Goal: Task Accomplishment & Management: Complete application form

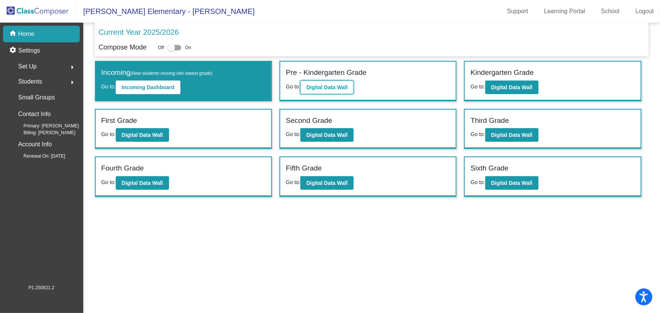
click at [327, 92] on button "Digital Data Wall" at bounding box center [327, 88] width 53 height 14
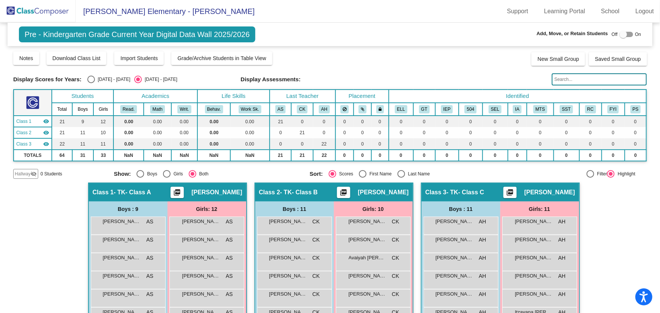
click at [31, 172] on mat-icon "visibility_off" at bounding box center [34, 174] width 6 height 6
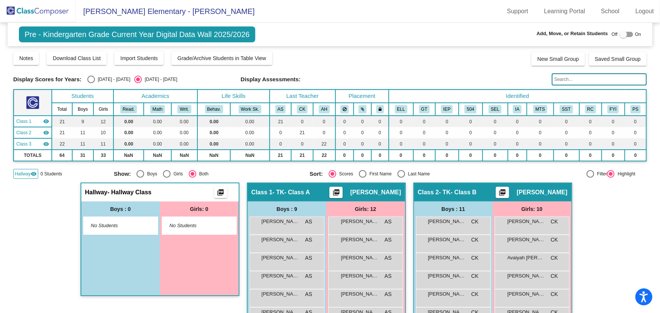
click at [621, 34] on div at bounding box center [624, 35] width 8 height 8
checkbox input "true"
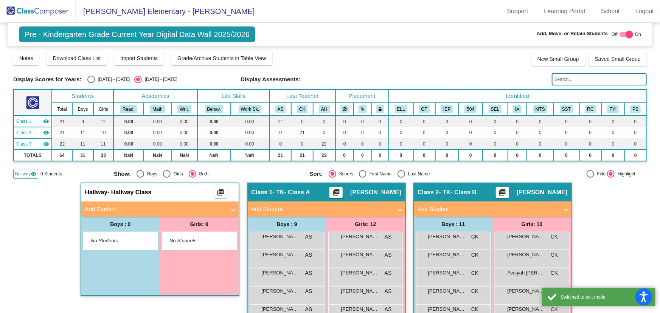
click at [160, 206] on mat-panel-title "Add Student" at bounding box center [155, 209] width 141 height 9
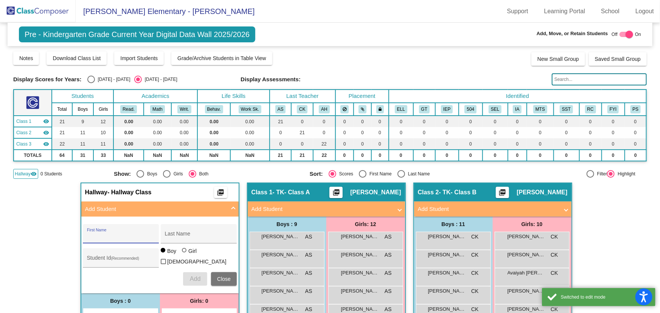
click at [121, 236] on input "First Name" at bounding box center [121, 237] width 68 height 6
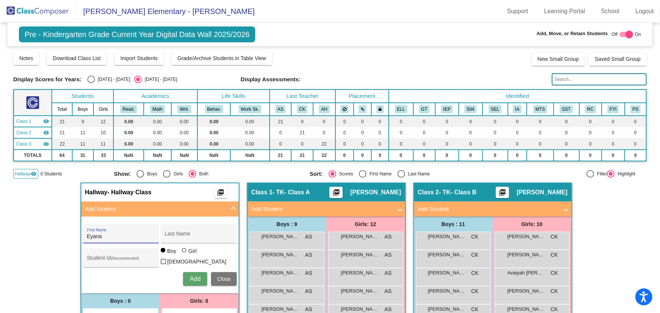
type input "Eyana"
type input "[PERSON_NAME]"
type input "1054323"
click at [184, 253] on div at bounding box center [184, 250] width 5 height 5
click at [185, 255] on input "Girl" at bounding box center [185, 254] width 0 height 0
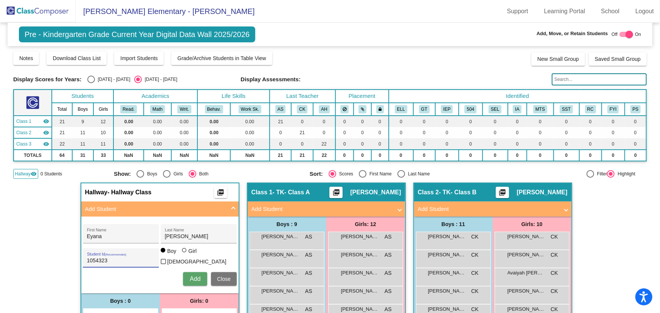
radio input "true"
click at [198, 276] on span "Add" at bounding box center [195, 279] width 11 height 6
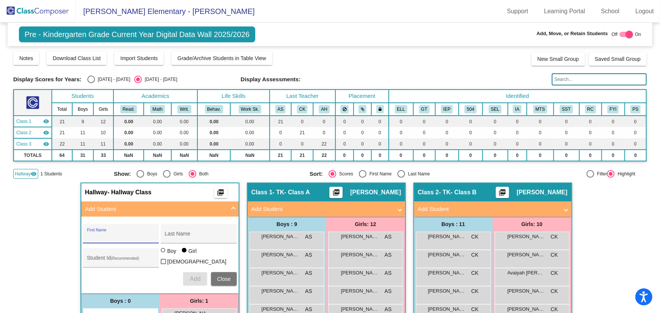
click at [45, 14] on img at bounding box center [38, 11] width 76 height 22
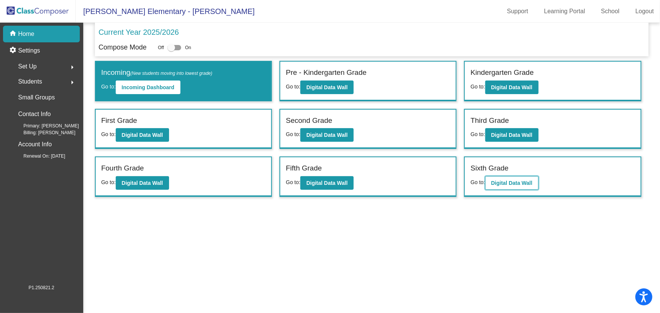
click at [496, 185] on b "Digital Data Wall" at bounding box center [512, 183] width 41 height 6
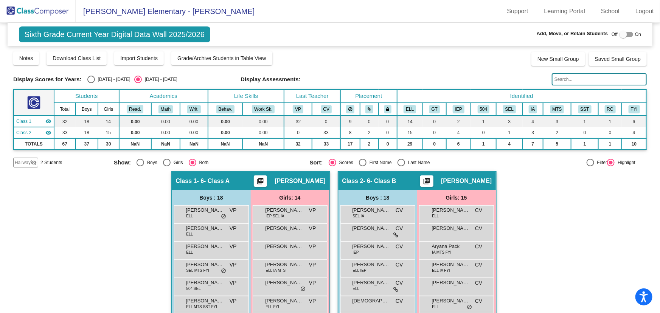
click at [23, 158] on div "Hallway visibility_off" at bounding box center [25, 163] width 25 height 10
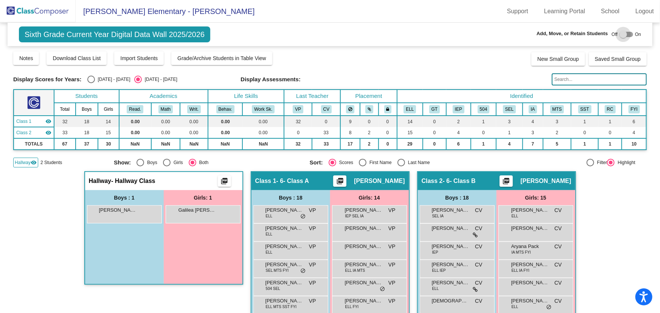
click at [620, 34] on div at bounding box center [624, 35] width 8 height 8
checkbox input "true"
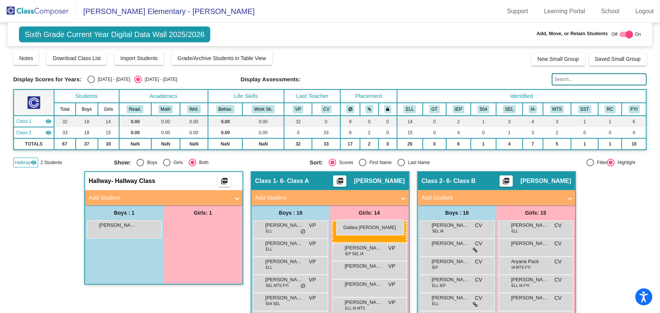
drag, startPoint x: 202, startPoint y: 227, endPoint x: 336, endPoint y: 220, distance: 134.2
drag, startPoint x: 192, startPoint y: 227, endPoint x: 352, endPoint y: 224, distance: 160.1
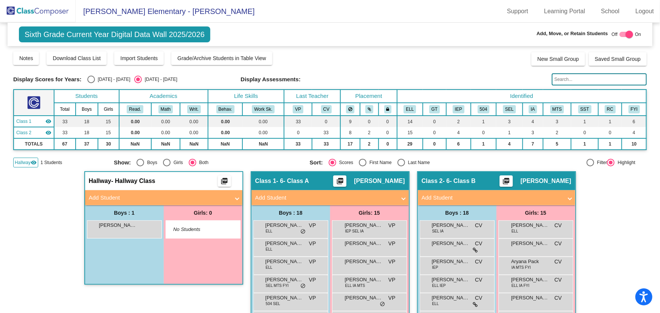
click at [36, 9] on img at bounding box center [38, 11] width 76 height 22
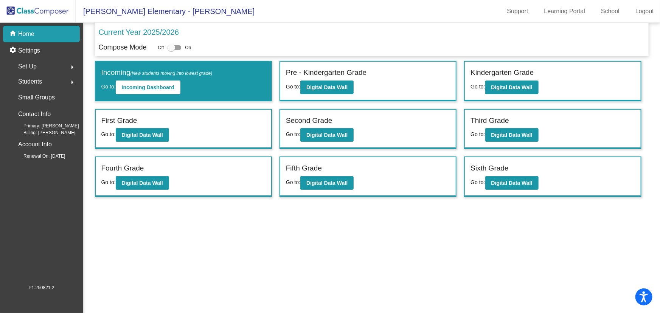
click at [498, 78] on label "Kindergarten Grade" at bounding box center [502, 72] width 63 height 11
click at [498, 85] on b "Digital Data Wall" at bounding box center [512, 87] width 41 height 6
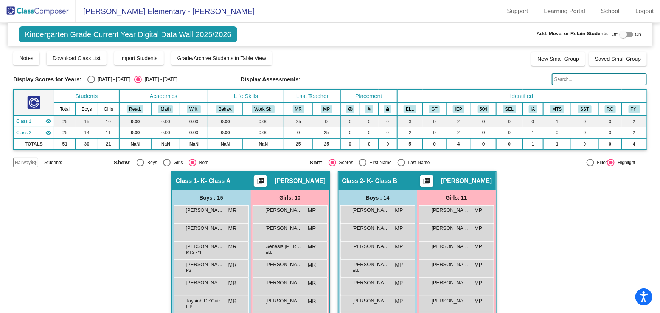
click at [28, 161] on span "Hallway" at bounding box center [23, 162] width 16 height 7
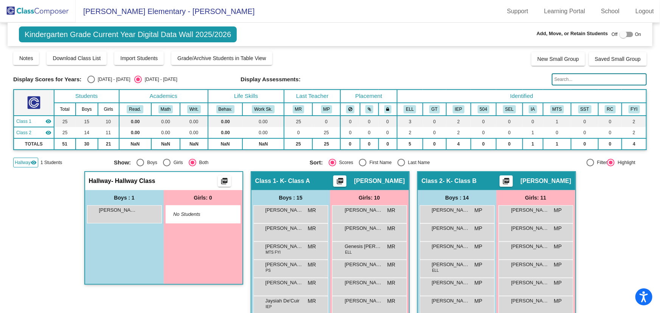
click at [59, 8] on img at bounding box center [38, 11] width 76 height 22
